Goal: Find specific page/section: Find specific page/section

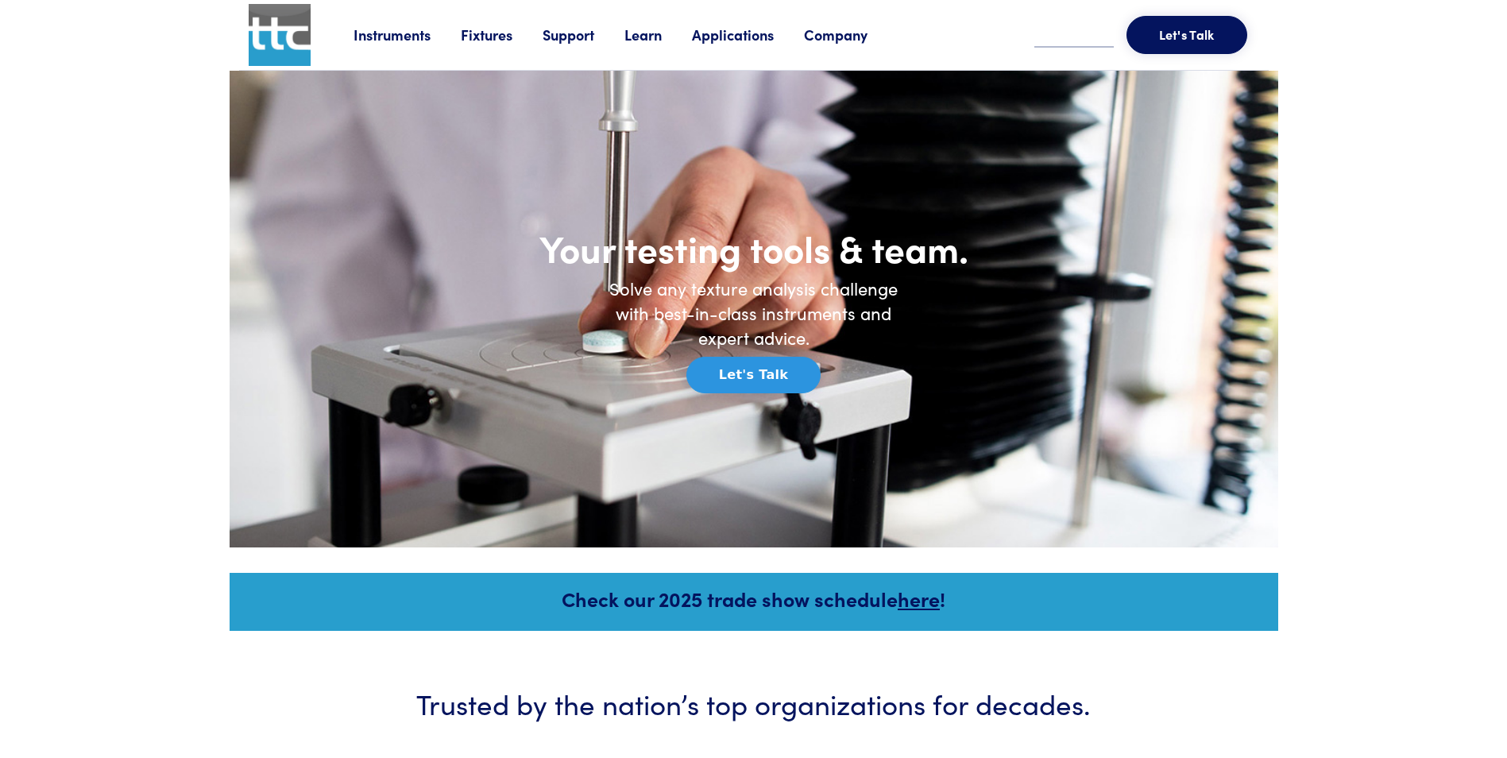
click at [1073, 42] on input "text" at bounding box center [1073, 36] width 79 height 24
type input "***"
click at [1089, 33] on icon at bounding box center [1095, 34] width 16 height 14
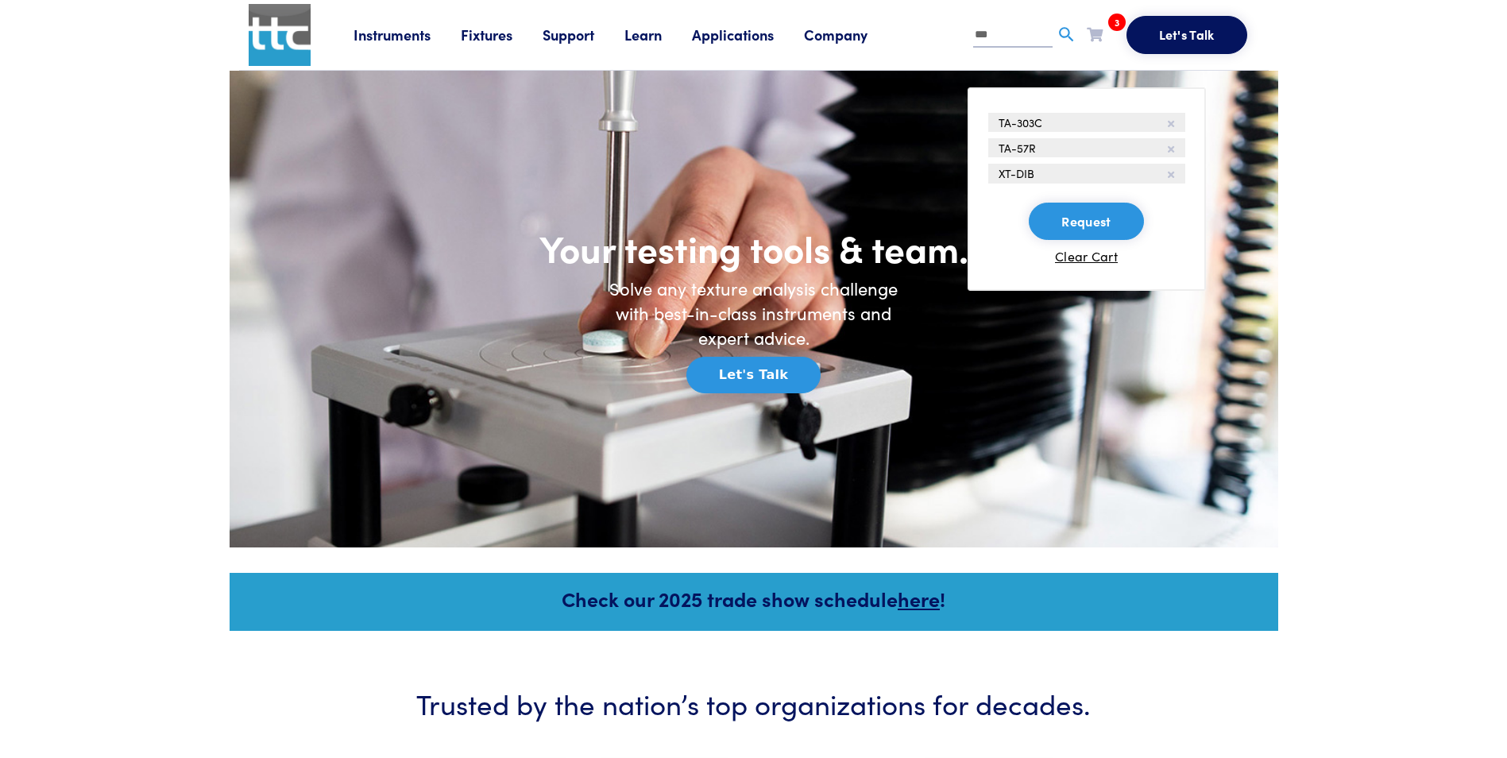
click at [1011, 150] on span "TA-57R" at bounding box center [1017, 148] width 37 height 16
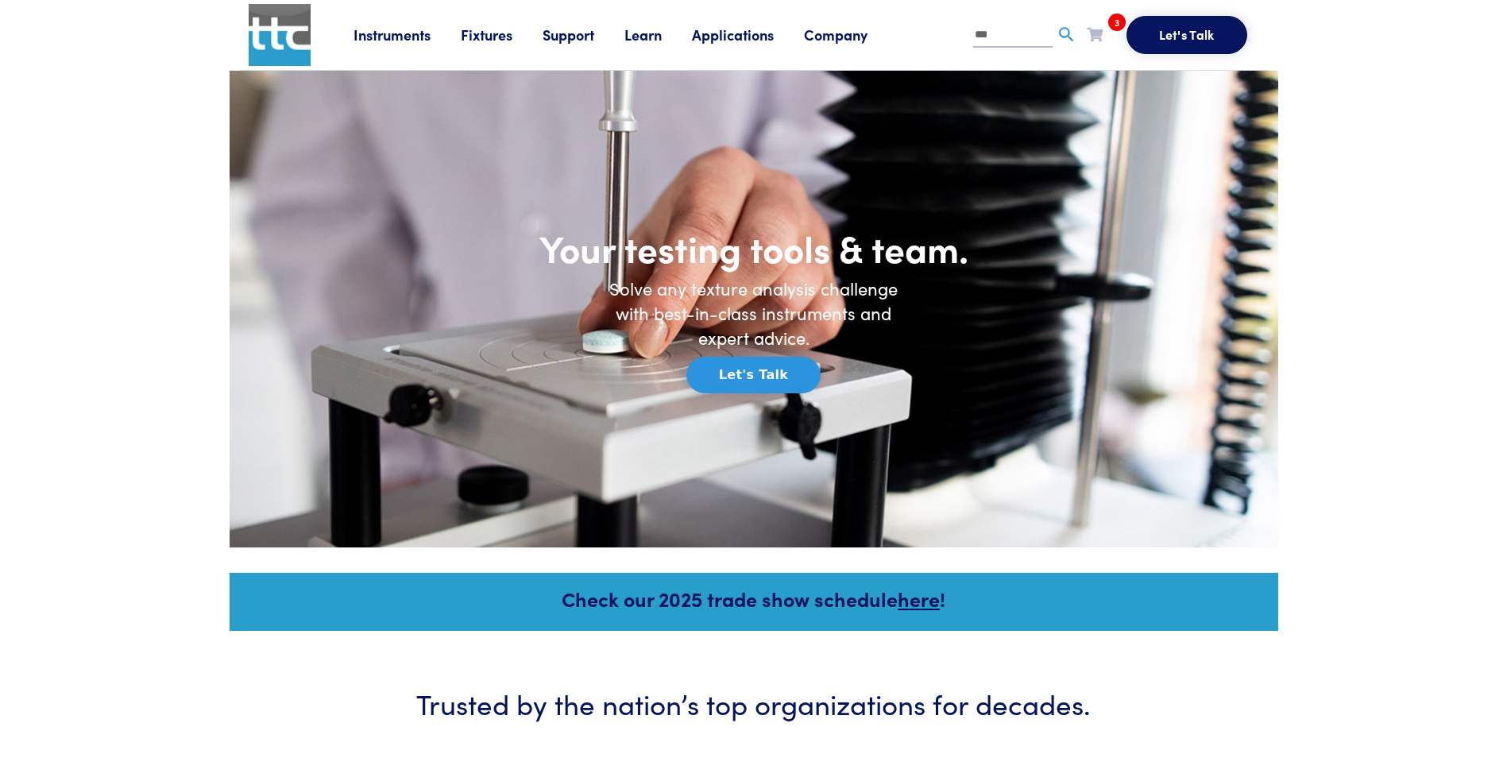
click at [484, 34] on link "Fixtures" at bounding box center [502, 35] width 82 height 20
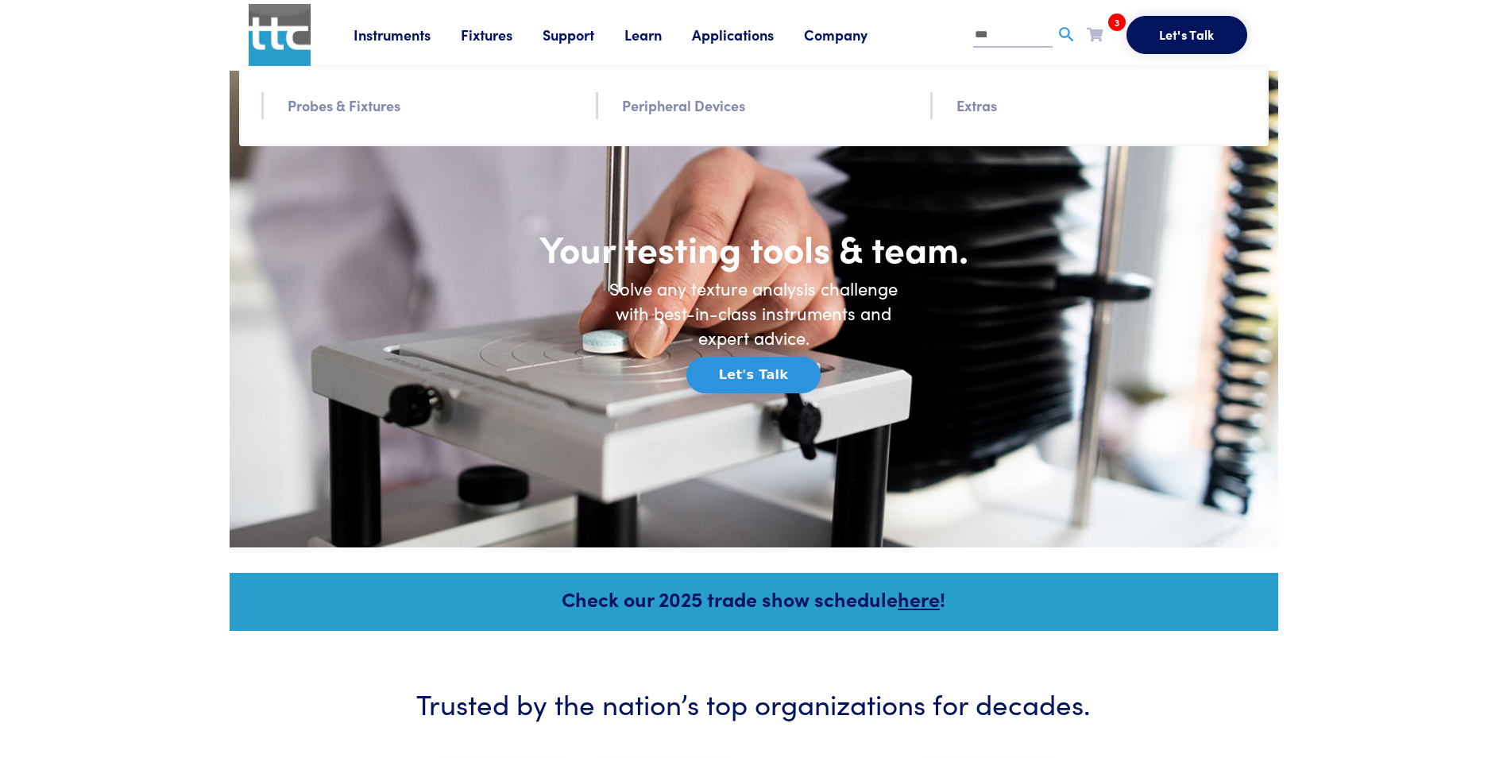
click at [362, 106] on link "Probes & Fixtures" at bounding box center [344, 105] width 113 height 23
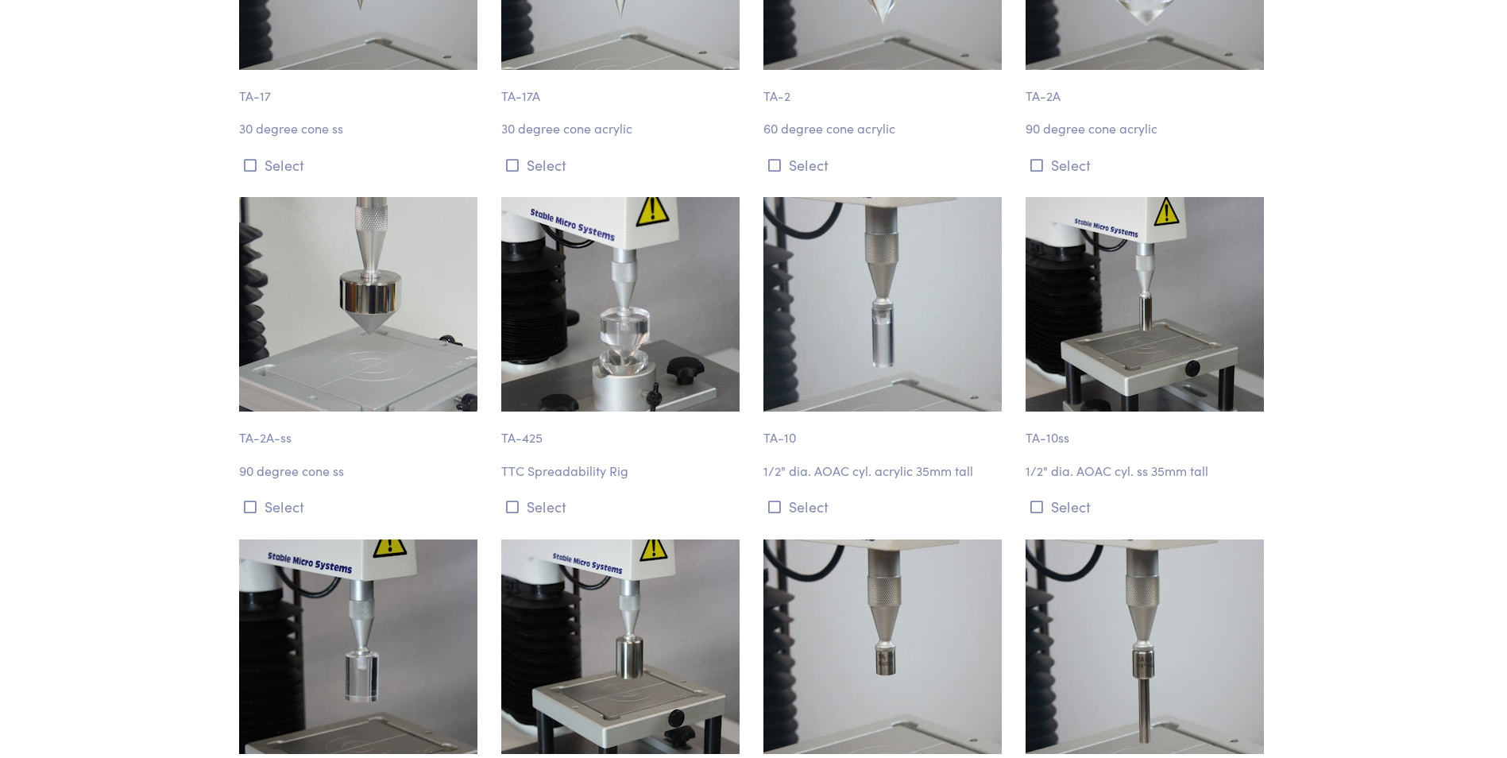
scroll to position [4670, 0]
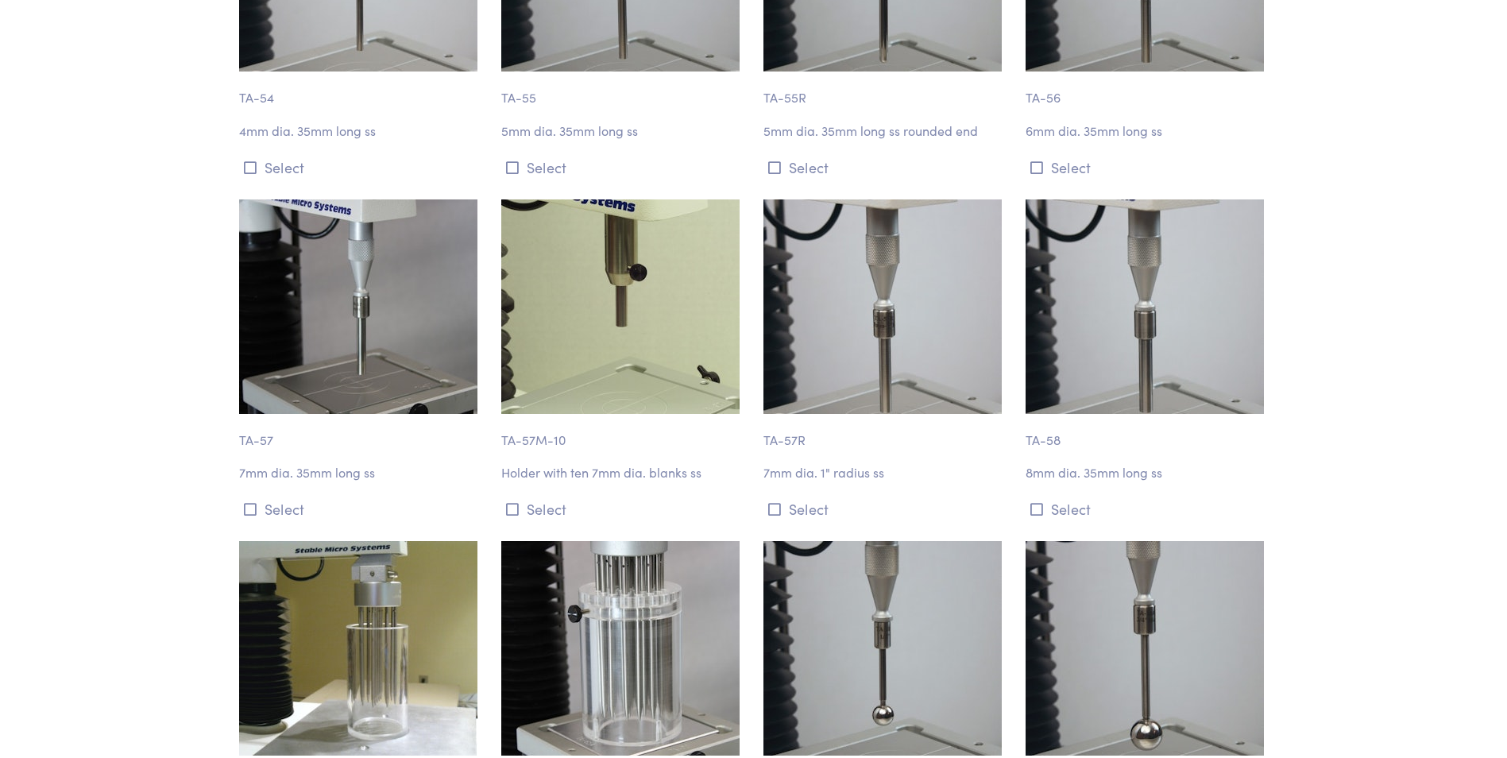
click at [900, 462] on p "7mm dia. 1" radius ss" at bounding box center [885, 472] width 243 height 21
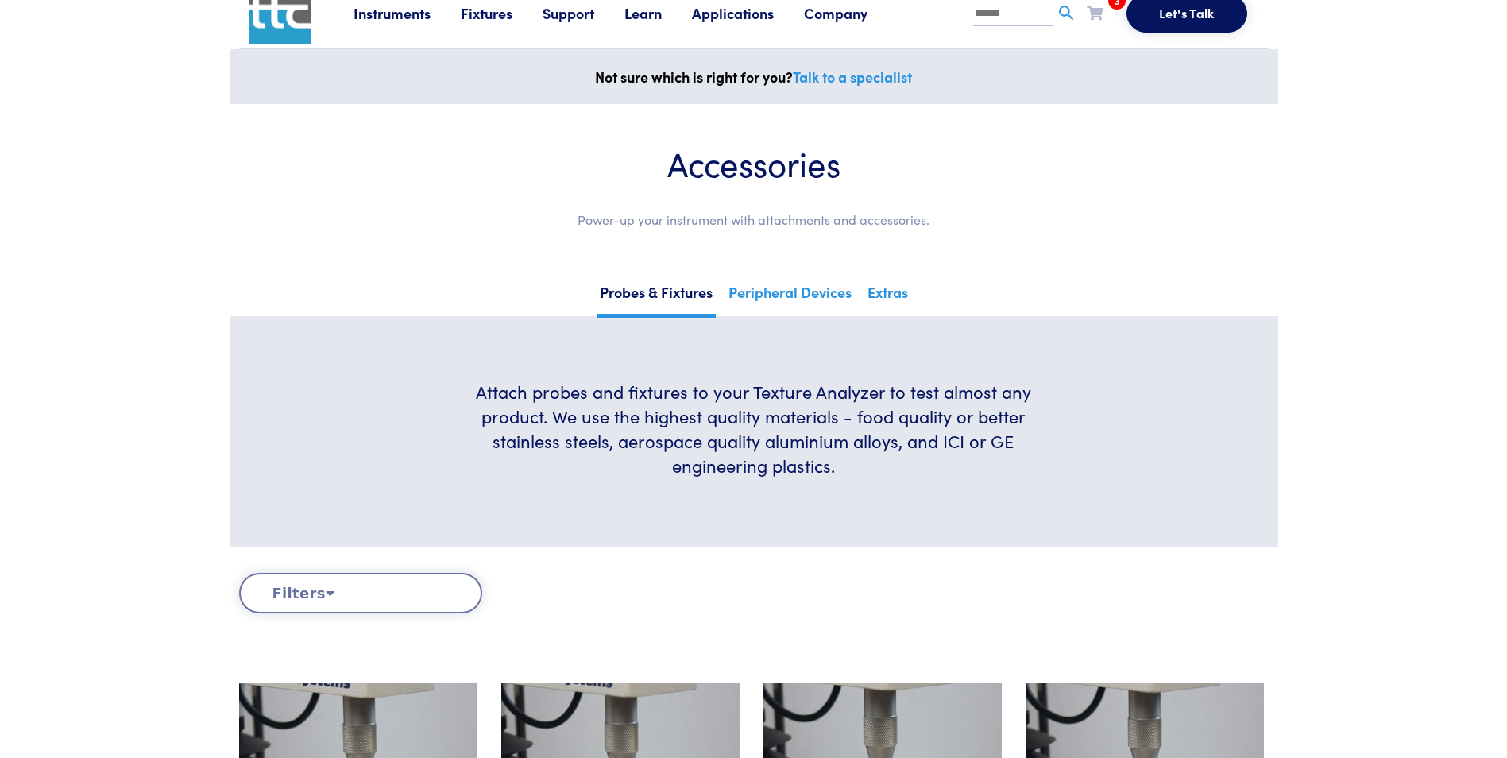
scroll to position [0, 0]
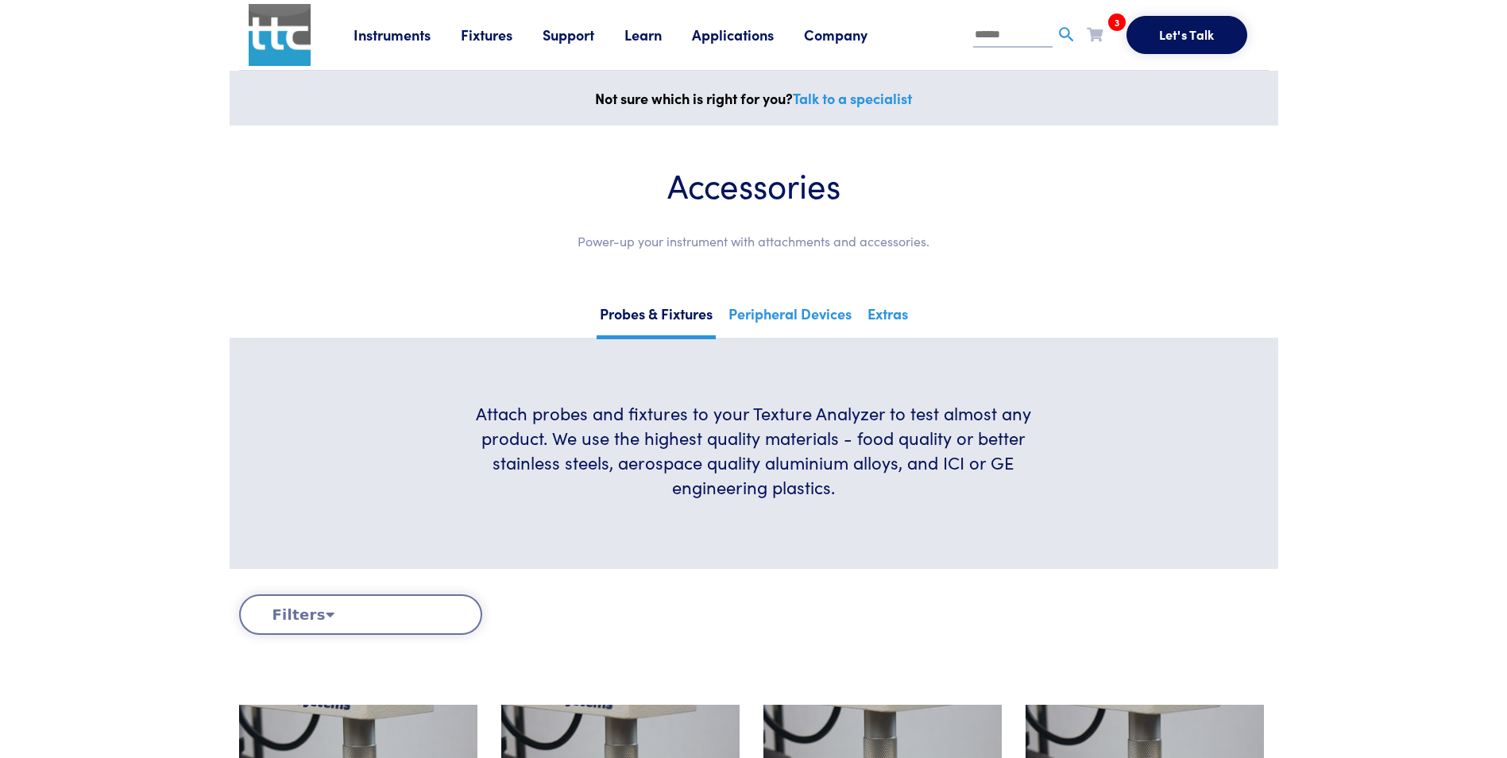
click at [467, 32] on link "Fixtures" at bounding box center [502, 35] width 82 height 20
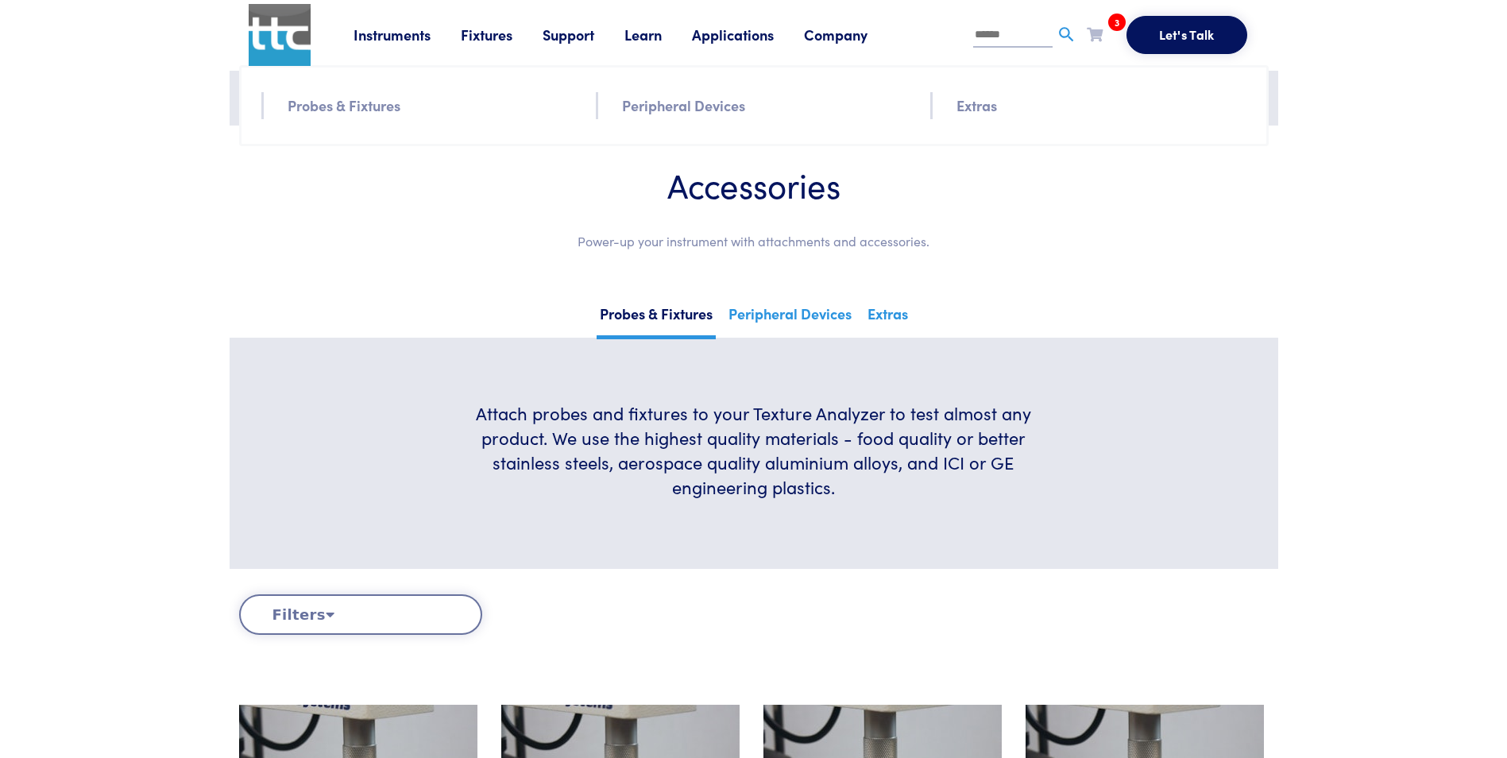
click at [305, 106] on link "Probes & Fixtures" at bounding box center [344, 105] width 113 height 23
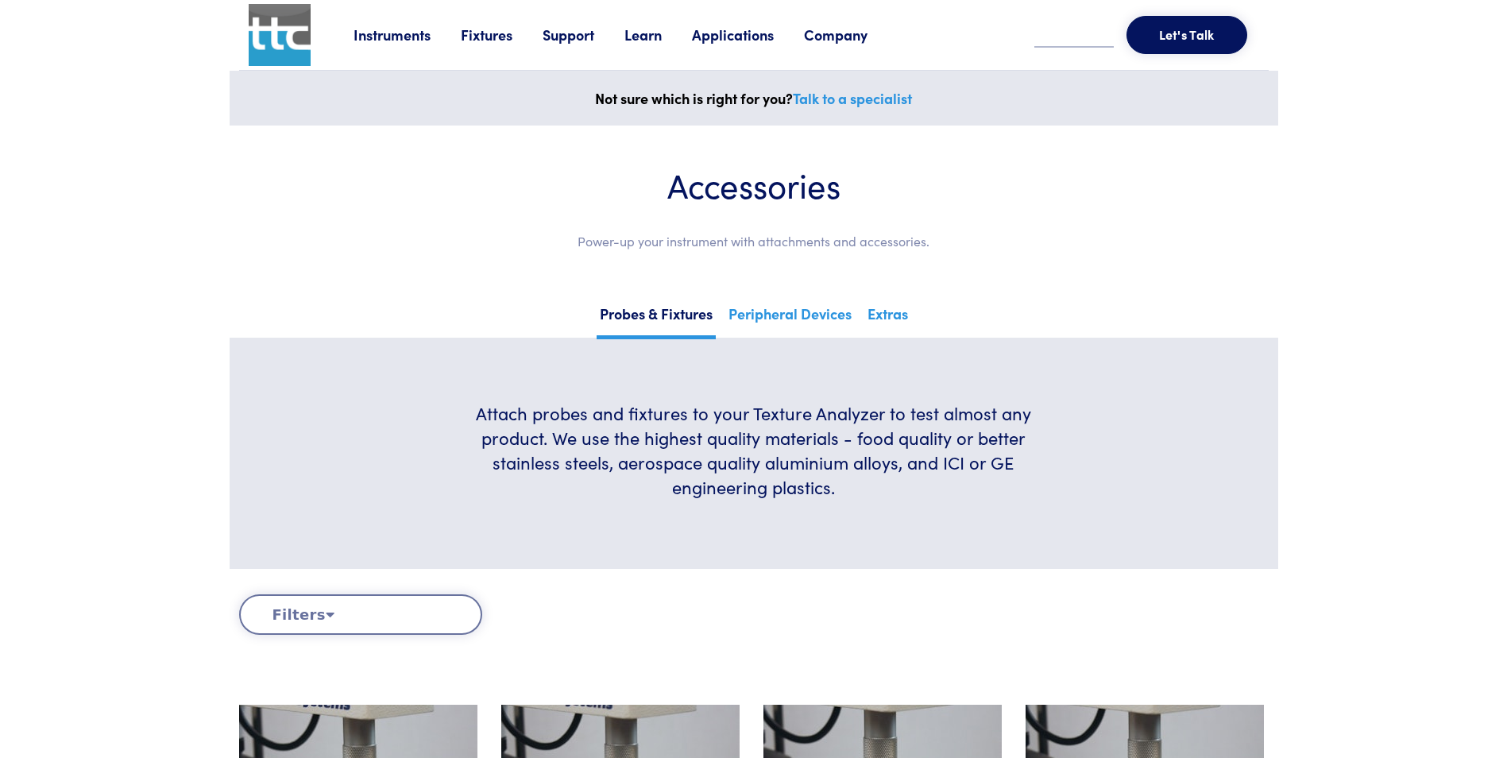
click at [1197, 429] on section "Attach probes and fixtures to your Texture Analyzer to test almost any product.…" at bounding box center [754, 453] width 1049 height 231
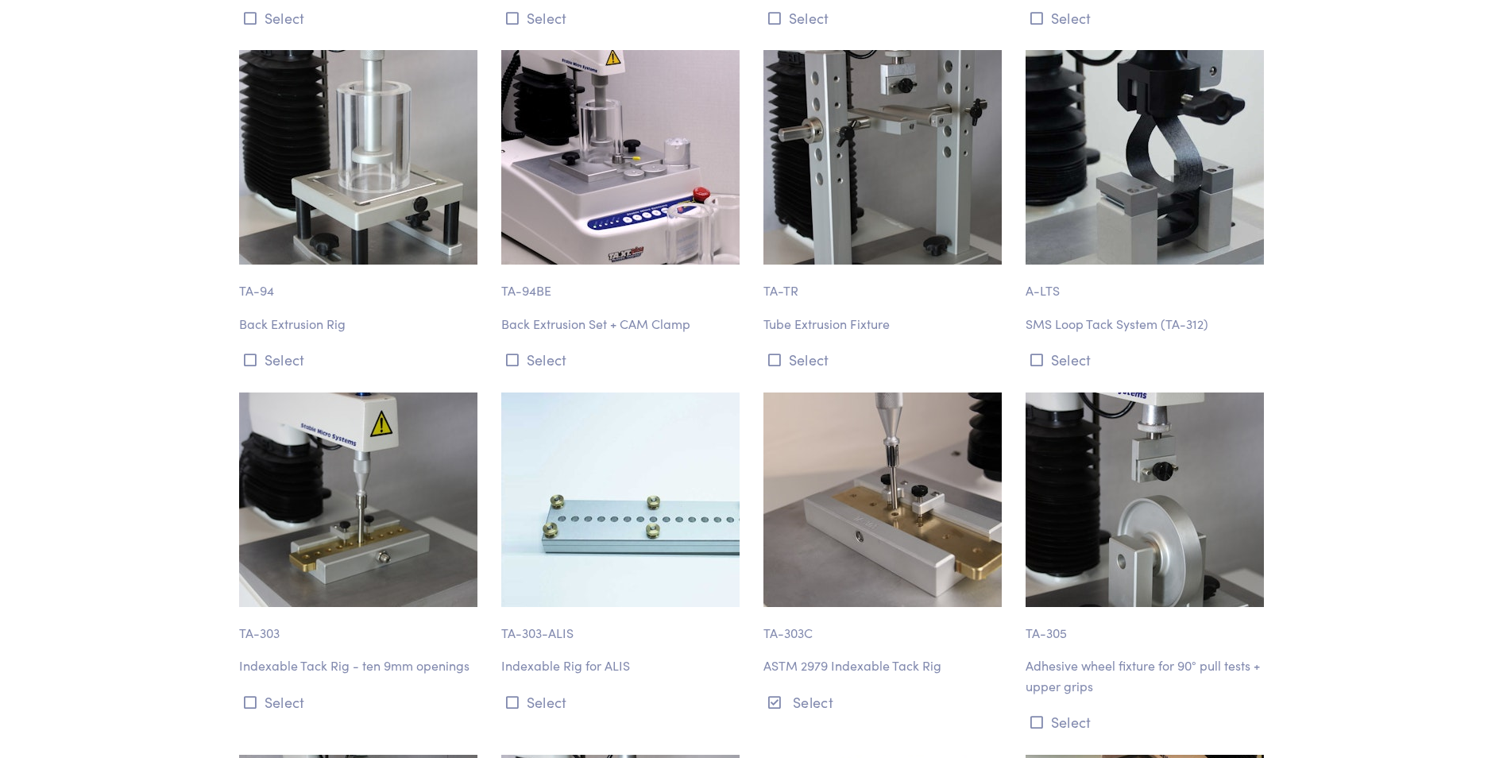
scroll to position [10072, 0]
